Goal: Find specific page/section: Find specific page/section

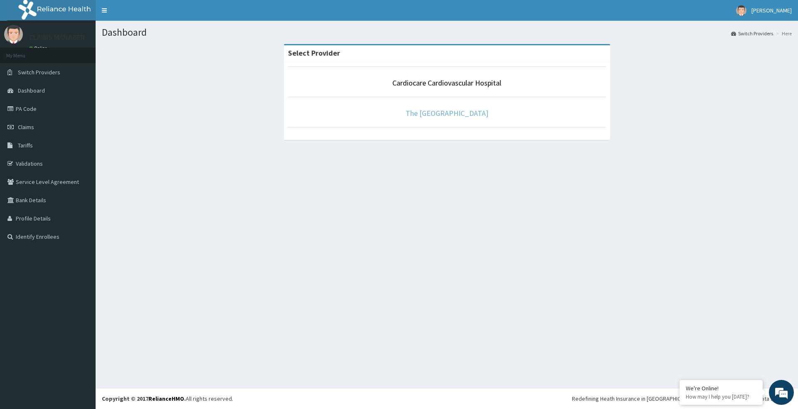
click at [451, 114] on link "The [GEOGRAPHIC_DATA]" at bounding box center [447, 113] width 83 height 10
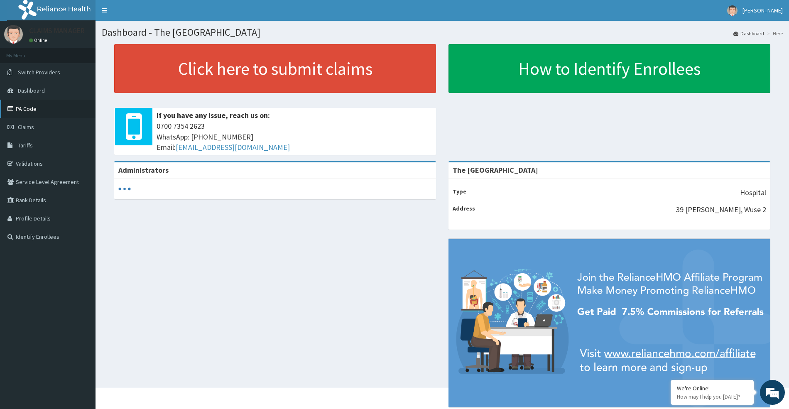
click at [34, 110] on link "PA Code" at bounding box center [48, 109] width 96 height 18
